Goal: Navigation & Orientation: Find specific page/section

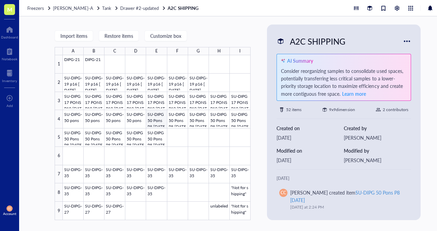
click at [153, 122] on div at bounding box center [157, 137] width 188 height 165
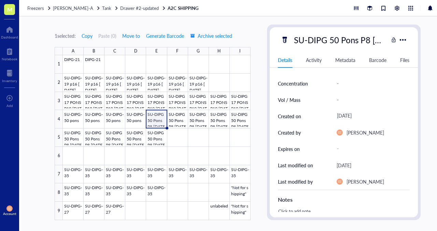
scroll to position [36, 0]
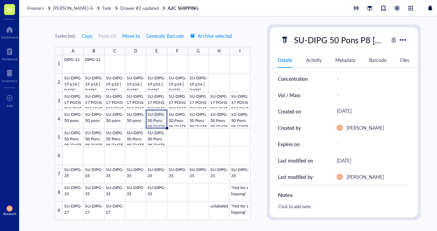
click at [354, 38] on div "SU-DIPG 50 Pons P8 [DATE]" at bounding box center [340, 40] width 98 height 14
click at [132, 10] on span "Drawer #2-updated" at bounding box center [139, 8] width 39 height 6
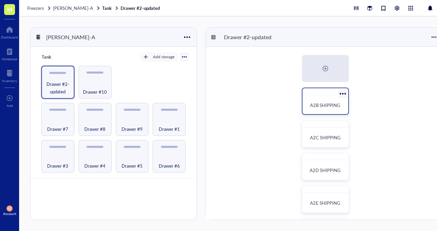
click at [322, 107] on span "A2B SHIPPING" at bounding box center [325, 105] width 30 height 6
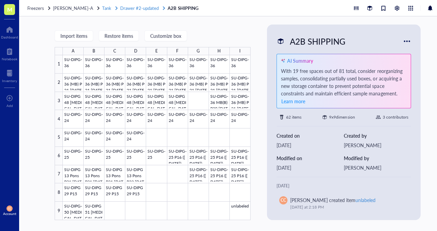
click at [129, 9] on span "Drawer #2-updated" at bounding box center [139, 8] width 39 height 6
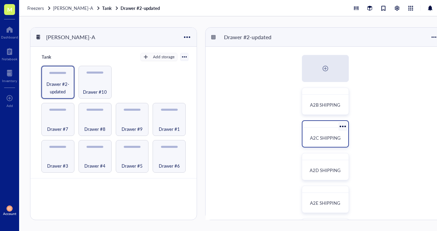
click at [327, 142] on div "A2C SHIPPING" at bounding box center [325, 138] width 40 height 15
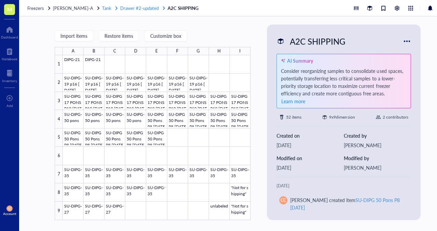
click at [144, 7] on span "Drawer #2-updated" at bounding box center [139, 8] width 39 height 6
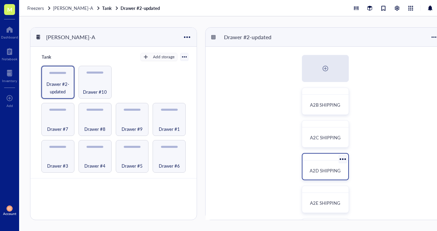
click at [327, 165] on div "A2D SHIPPING" at bounding box center [325, 171] width 40 height 15
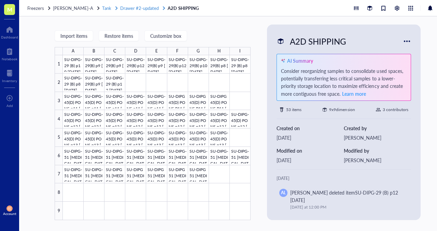
click at [136, 10] on span "Drawer #2-updated" at bounding box center [139, 8] width 39 height 6
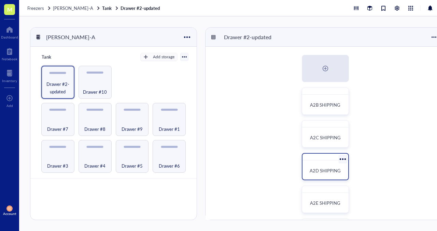
click at [324, 176] on div "A2D SHIPPING" at bounding box center [325, 171] width 40 height 15
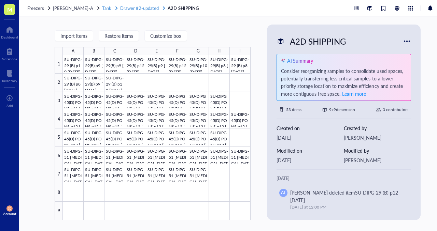
click at [137, 9] on span "Drawer #2-updated" at bounding box center [139, 8] width 39 height 6
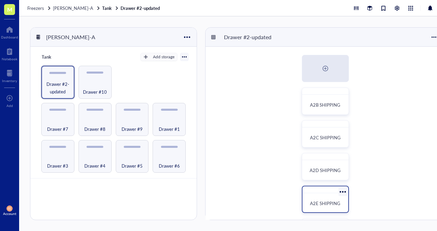
click at [321, 199] on div "A2E SHIPPING" at bounding box center [325, 203] width 40 height 15
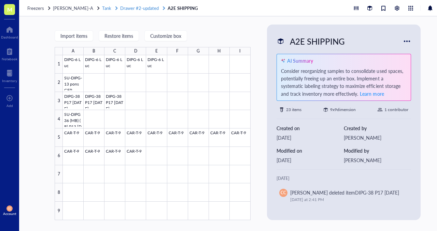
click at [140, 10] on span "Drawer #2-updated" at bounding box center [139, 8] width 39 height 6
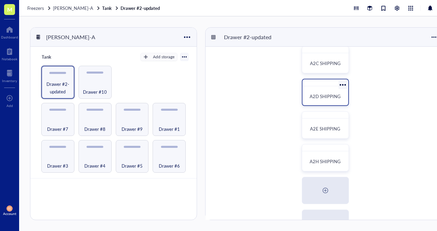
scroll to position [87, 0]
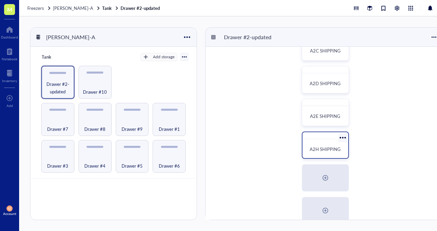
click at [321, 152] on span "A2H SHIPPING" at bounding box center [325, 149] width 31 height 6
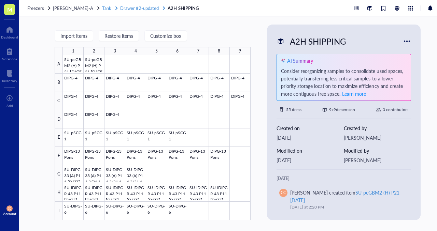
click at [132, 8] on span "Drawer #2-updated" at bounding box center [139, 8] width 39 height 6
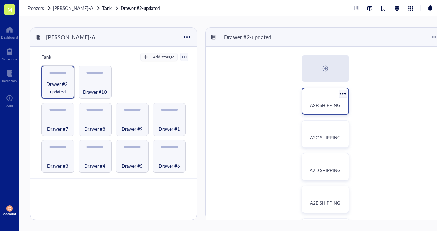
click at [320, 110] on div "A2B SHIPPING" at bounding box center [325, 105] width 40 height 15
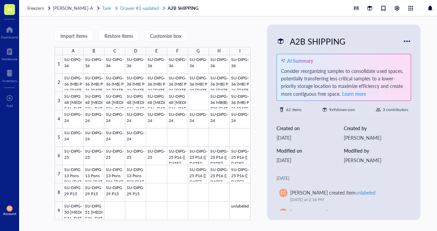
click at [148, 8] on span "Drawer #2-updated" at bounding box center [139, 8] width 39 height 6
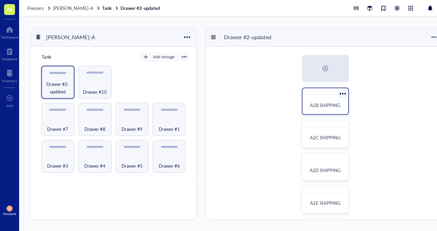
click at [310, 99] on div "A2B SHIPPING" at bounding box center [325, 105] width 40 height 15
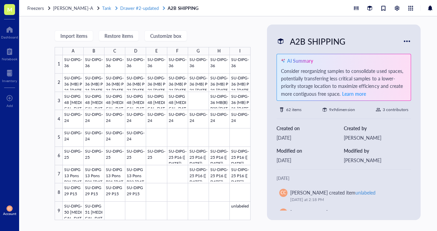
click at [144, 9] on span "Drawer #2-updated" at bounding box center [139, 8] width 39 height 6
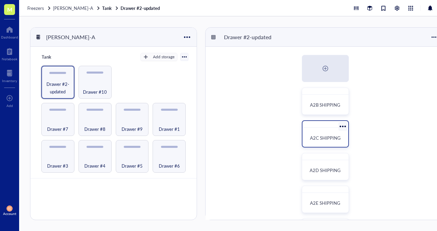
click at [327, 134] on div "A2C SHIPPING" at bounding box center [325, 138] width 40 height 15
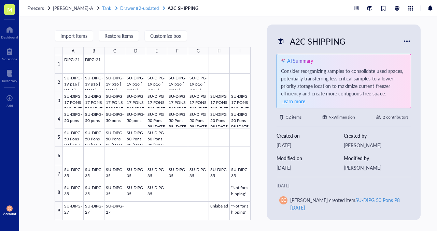
click at [134, 10] on span "Drawer #2-updated" at bounding box center [139, 8] width 39 height 6
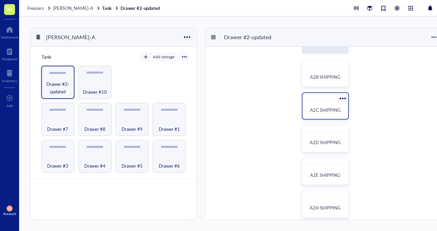
scroll to position [59, 0]
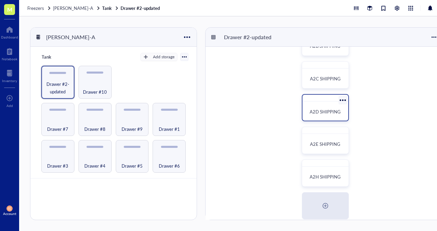
click at [322, 105] on div "A2D SHIPPING" at bounding box center [325, 111] width 40 height 15
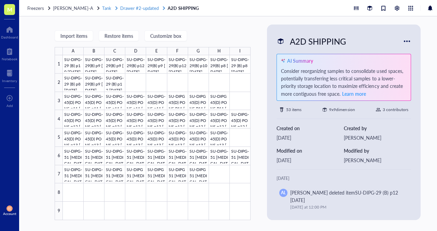
click at [128, 9] on span "Drawer #2-updated" at bounding box center [139, 8] width 39 height 6
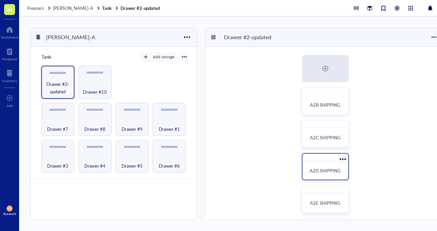
click at [325, 178] on div "A2D SHIPPING" at bounding box center [325, 171] width 40 height 15
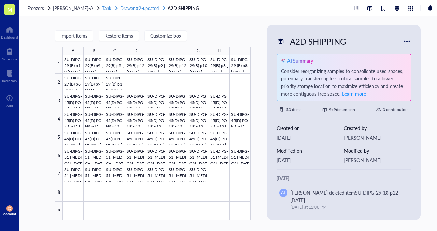
click at [129, 5] on span "Drawer #2-updated" at bounding box center [139, 8] width 39 height 6
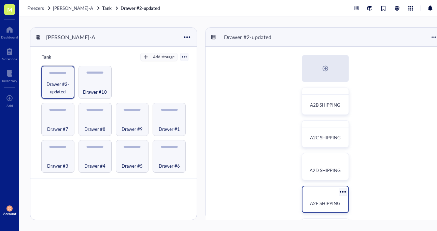
click at [319, 194] on div "A2E SHIPPING" at bounding box center [325, 199] width 47 height 27
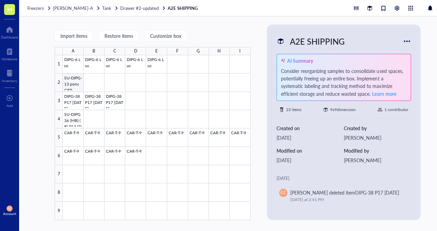
click at [76, 80] on div at bounding box center [157, 137] width 188 height 165
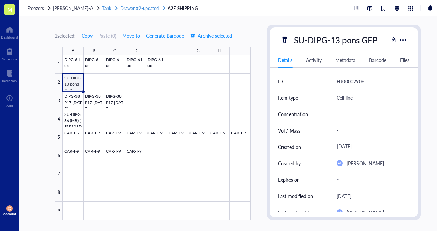
click at [139, 10] on span "Drawer #2-updated" at bounding box center [139, 8] width 39 height 6
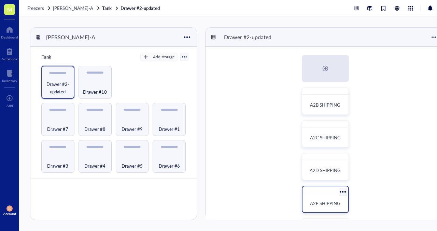
click at [317, 198] on div "A2E SHIPPING" at bounding box center [325, 203] width 40 height 15
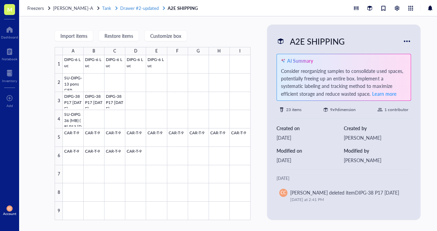
click at [134, 9] on span "Drawer #2-updated" at bounding box center [139, 8] width 39 height 6
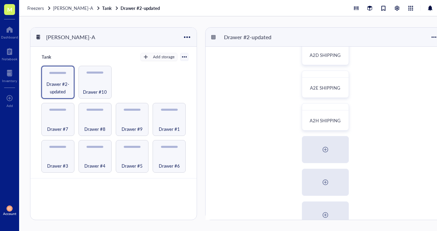
scroll to position [162, 0]
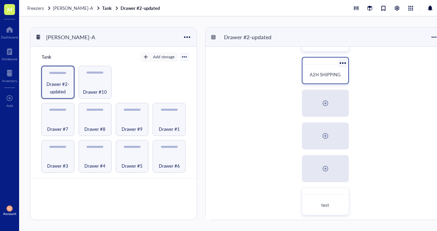
click at [316, 78] on div "A2H SHIPPING" at bounding box center [325, 74] width 40 height 15
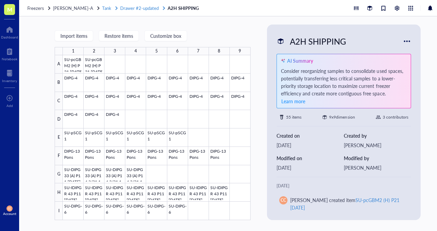
click at [132, 8] on span "Drawer #2-updated" at bounding box center [139, 8] width 39 height 6
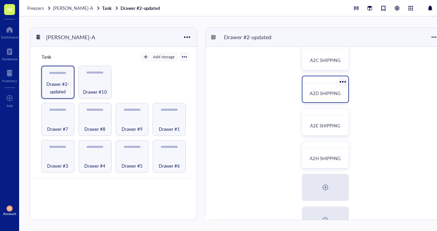
scroll to position [79, 0]
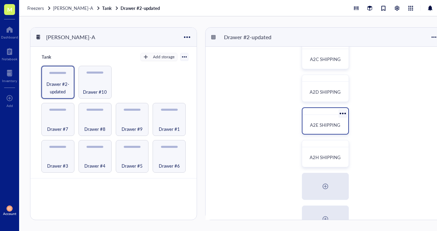
click at [319, 128] on span "A2E SHIPPING" at bounding box center [325, 125] width 30 height 6
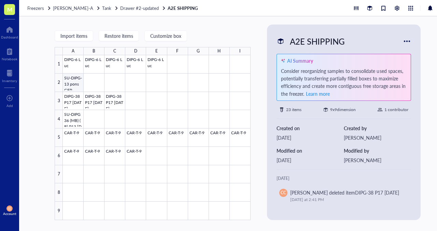
click at [71, 89] on div at bounding box center [157, 137] width 188 height 165
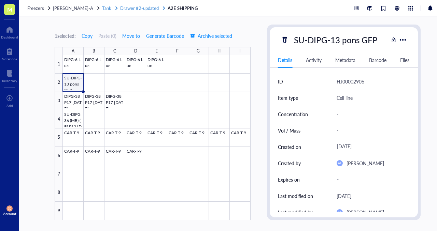
click at [139, 8] on span "Drawer #2-updated" at bounding box center [139, 8] width 39 height 6
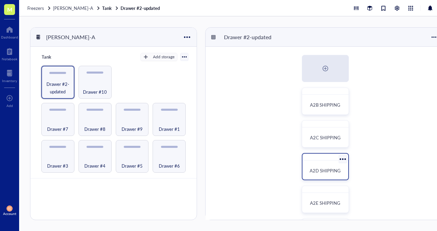
scroll to position [69, 0]
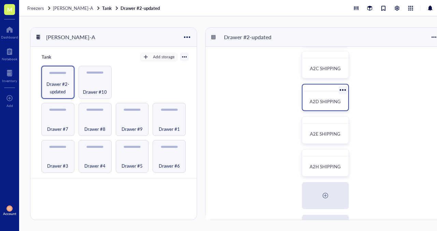
click at [322, 110] on div "A2D SHIPPING" at bounding box center [325, 97] width 47 height 27
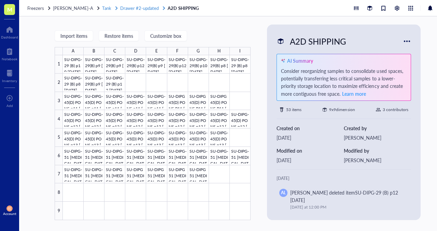
click at [141, 5] on span "Drawer #2-updated" at bounding box center [139, 8] width 39 height 6
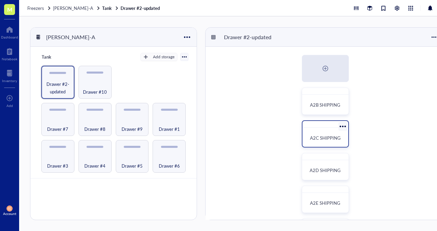
click at [327, 134] on div "A2C SHIPPING" at bounding box center [325, 138] width 40 height 15
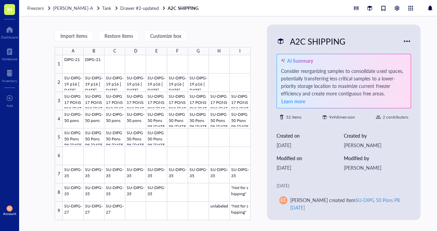
click at [130, 11] on div "Freezers [PERSON_NAME]-A Tank Drawer #2-updated A2C SHIPPING" at bounding box center [237, 8] width 437 height 16
click at [130, 8] on span "Drawer #2-updated" at bounding box center [139, 8] width 39 height 6
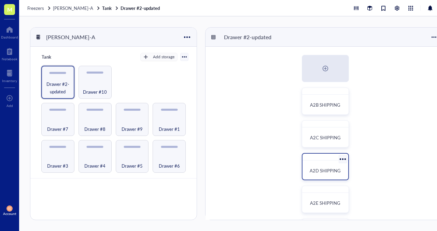
scroll to position [83, 0]
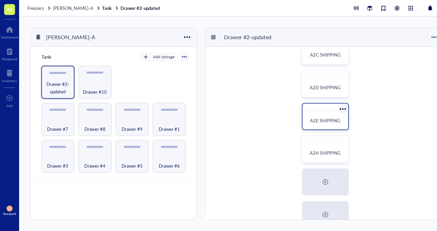
click at [321, 117] on span "A2E SHIPPING" at bounding box center [325, 120] width 30 height 6
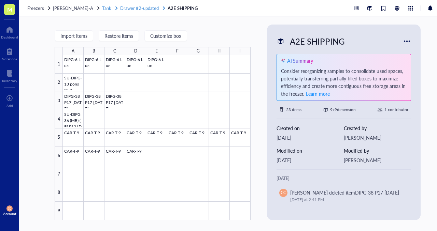
click at [134, 9] on span "Drawer #2-updated" at bounding box center [139, 8] width 39 height 6
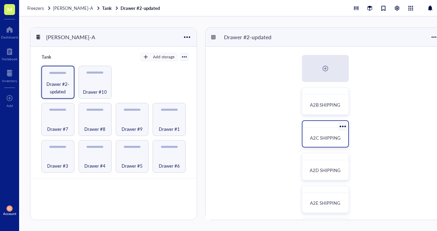
click at [323, 137] on span "A2C SHIPPING" at bounding box center [325, 138] width 31 height 6
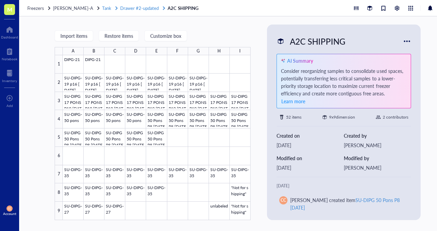
click at [132, 11] on span "Drawer #2-updated" at bounding box center [139, 8] width 39 height 6
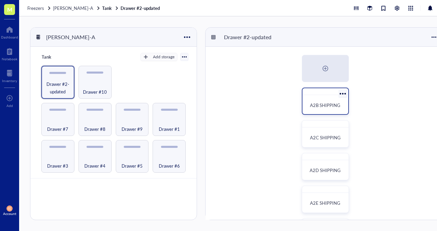
click at [318, 105] on span "A2B SHIPPING" at bounding box center [325, 105] width 30 height 6
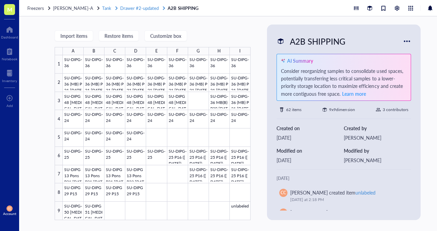
click at [141, 9] on span "Drawer #2-updated" at bounding box center [139, 8] width 39 height 6
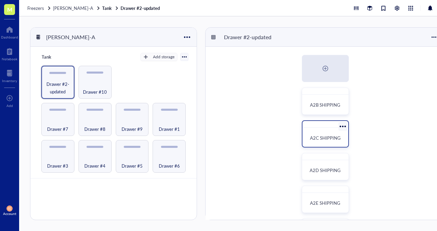
click at [323, 132] on div "A2C SHIPPING" at bounding box center [325, 138] width 40 height 15
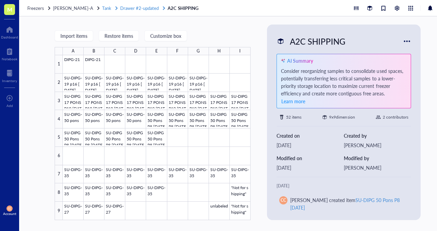
click at [140, 9] on span "Drawer #2-updated" at bounding box center [139, 8] width 39 height 6
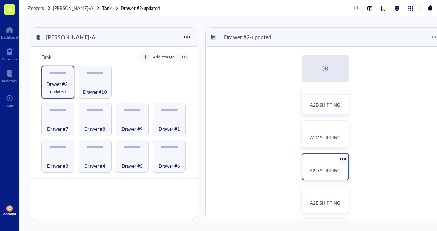
click at [324, 171] on span "A2D SHIPPING" at bounding box center [325, 171] width 31 height 6
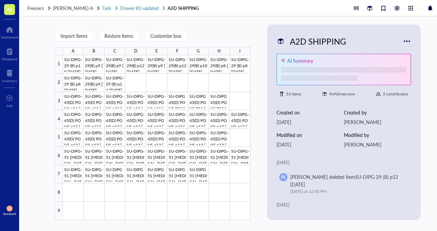
click at [142, 7] on span "Drawer #2-updated" at bounding box center [139, 8] width 39 height 6
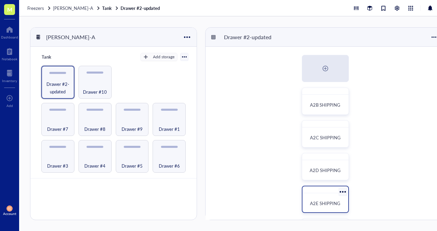
click at [324, 201] on span "A2E SHIPPING" at bounding box center [325, 203] width 30 height 6
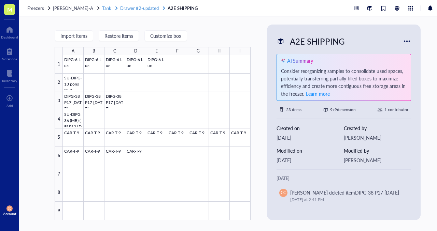
click at [126, 5] on span "Drawer #2-updated" at bounding box center [139, 8] width 39 height 6
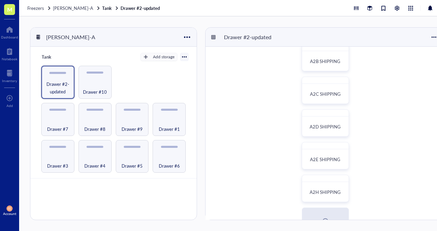
scroll to position [62, 0]
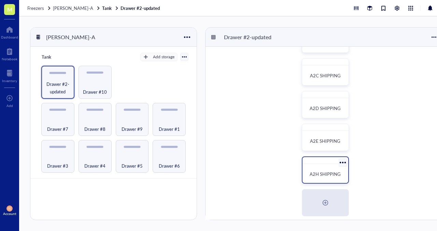
click at [320, 178] on div "A2H SHIPPING" at bounding box center [325, 174] width 35 height 7
